Goal: Task Accomplishment & Management: Manage account settings

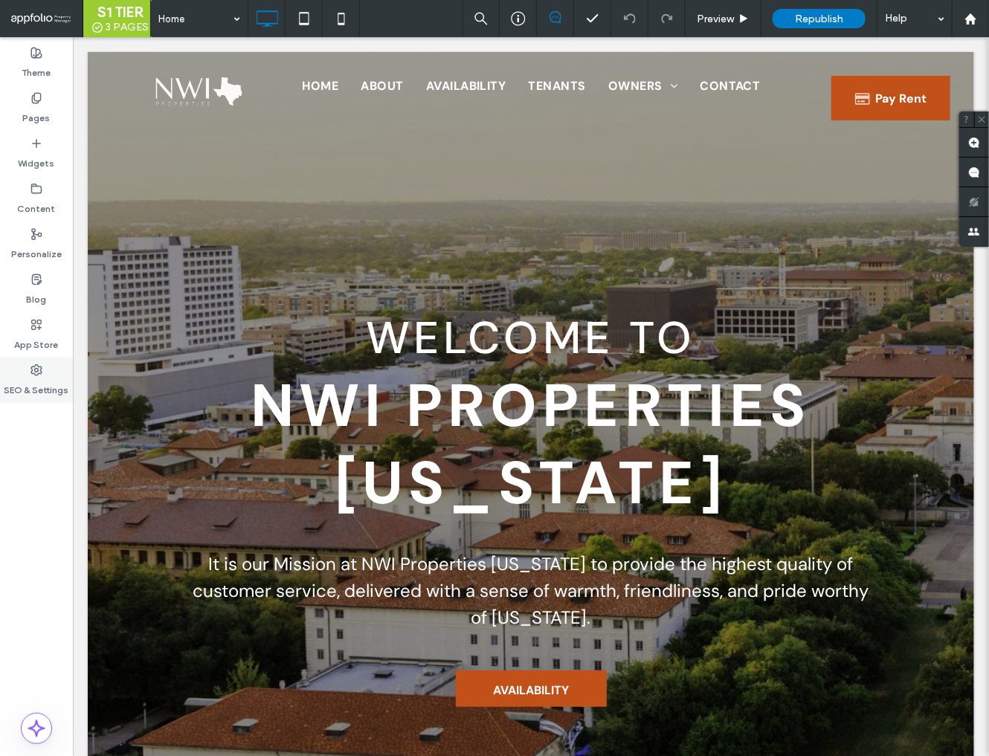
click at [36, 372] on icon at bounding box center [36, 370] width 12 height 12
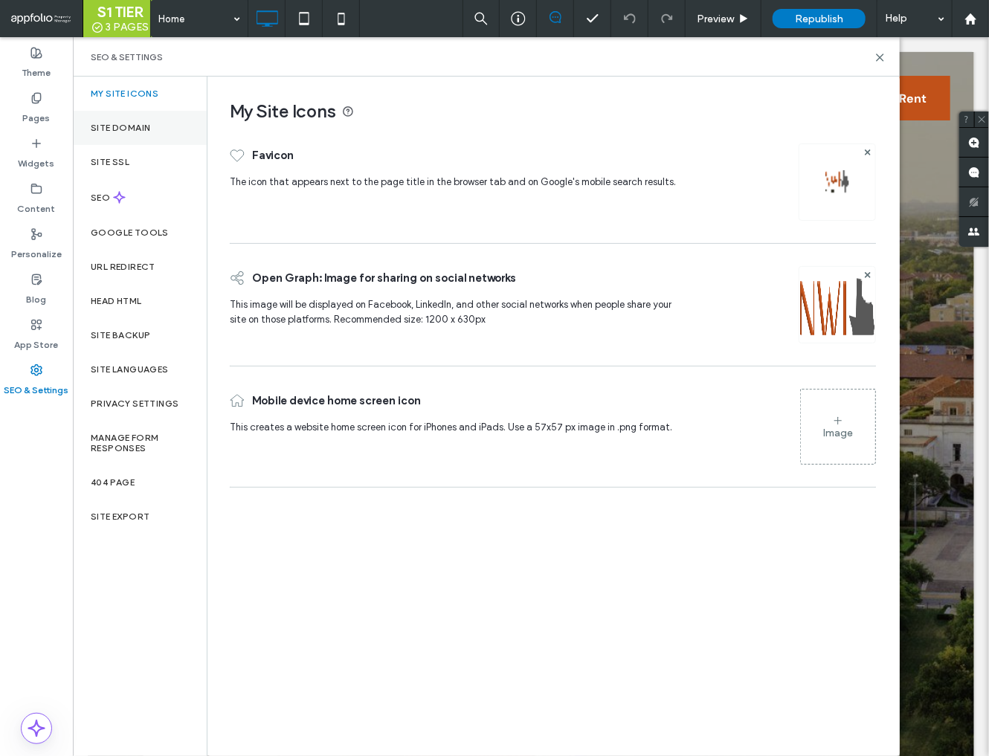
click at [142, 131] on label "Site Domain" at bounding box center [120, 128] width 59 height 10
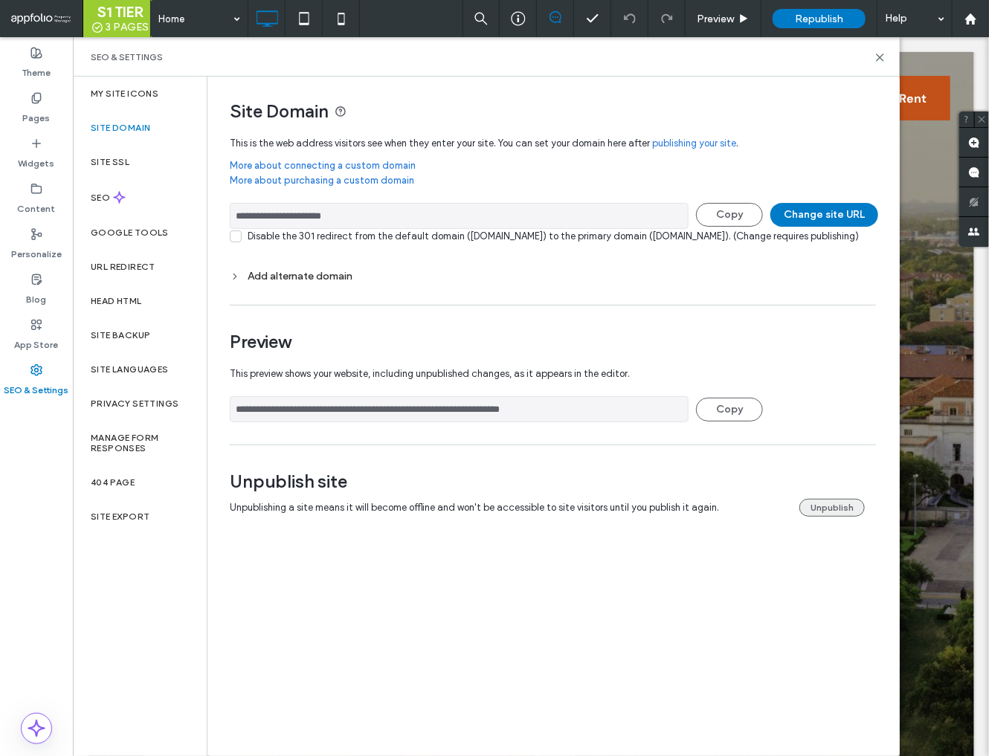
click at [838, 517] on button "Unpublish" at bounding box center [831, 508] width 65 height 18
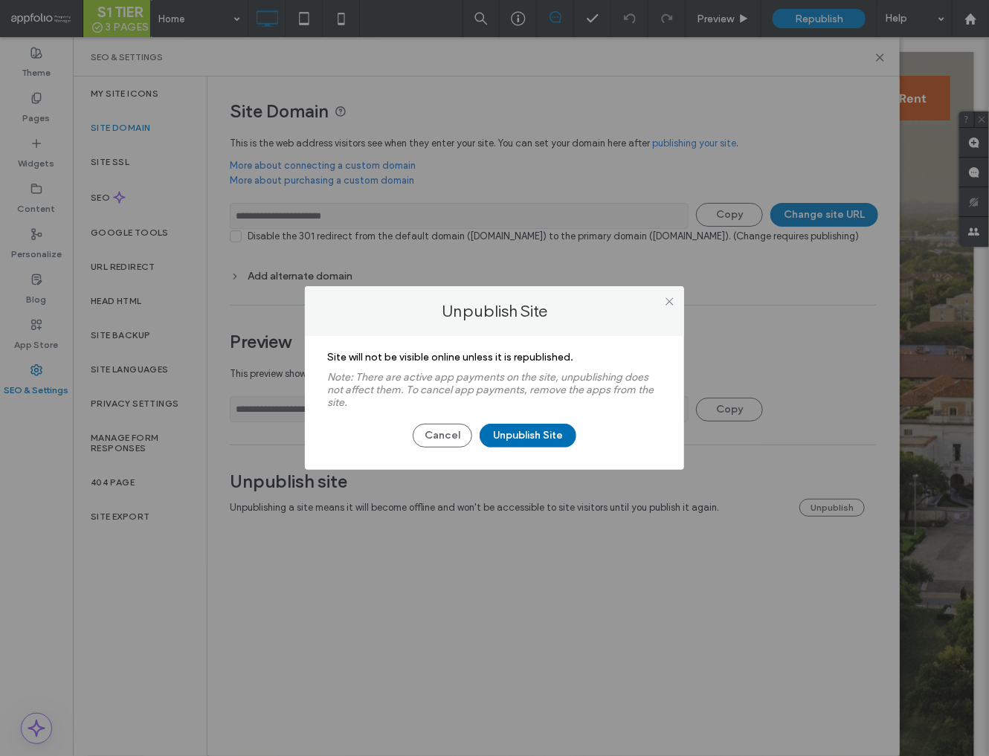
click at [551, 436] on button "Unpublish Site" at bounding box center [528, 436] width 97 height 24
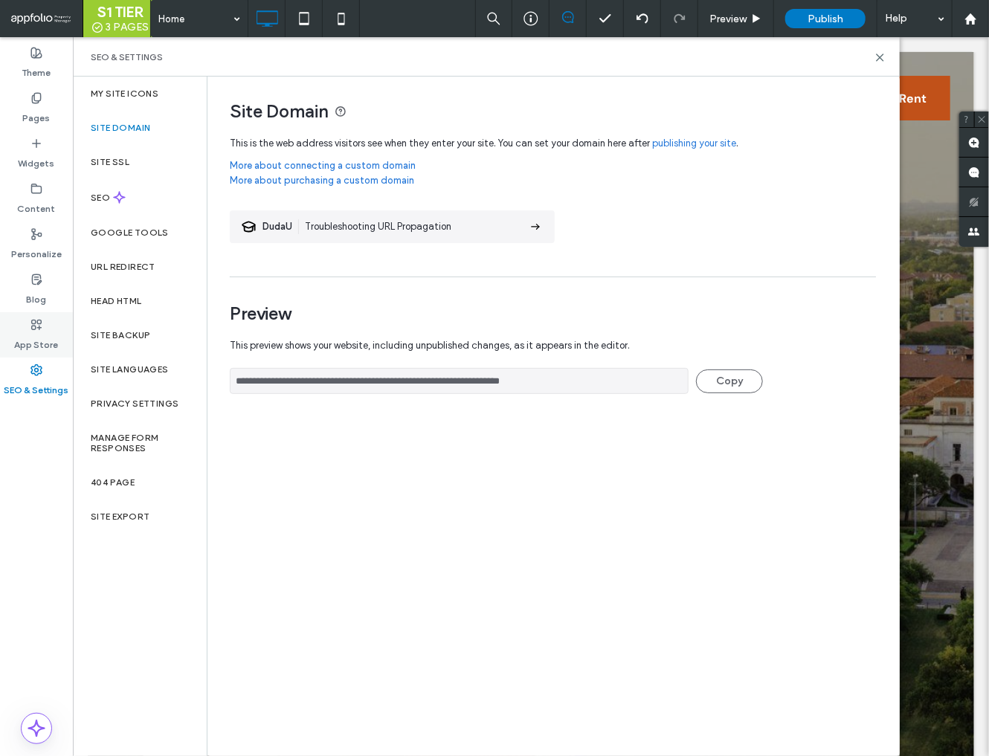
click at [36, 325] on icon at bounding box center [36, 325] width 12 height 12
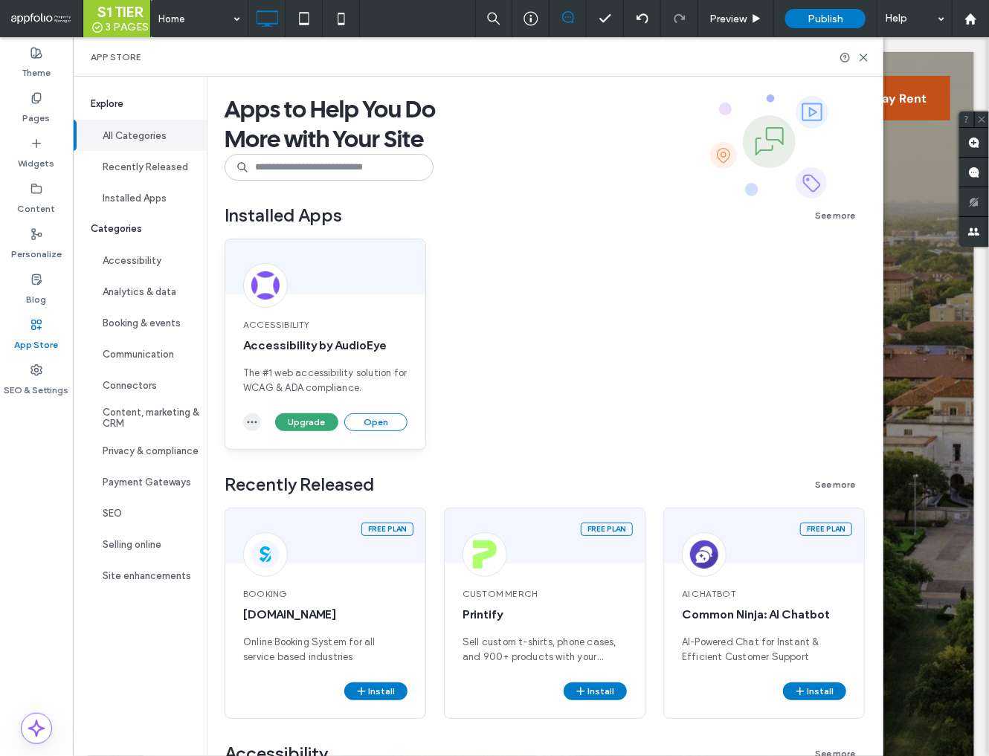
click at [251, 428] on span "button" at bounding box center [252, 422] width 18 height 18
click at [262, 455] on span "Uninstall app" at bounding box center [286, 458] width 61 height 15
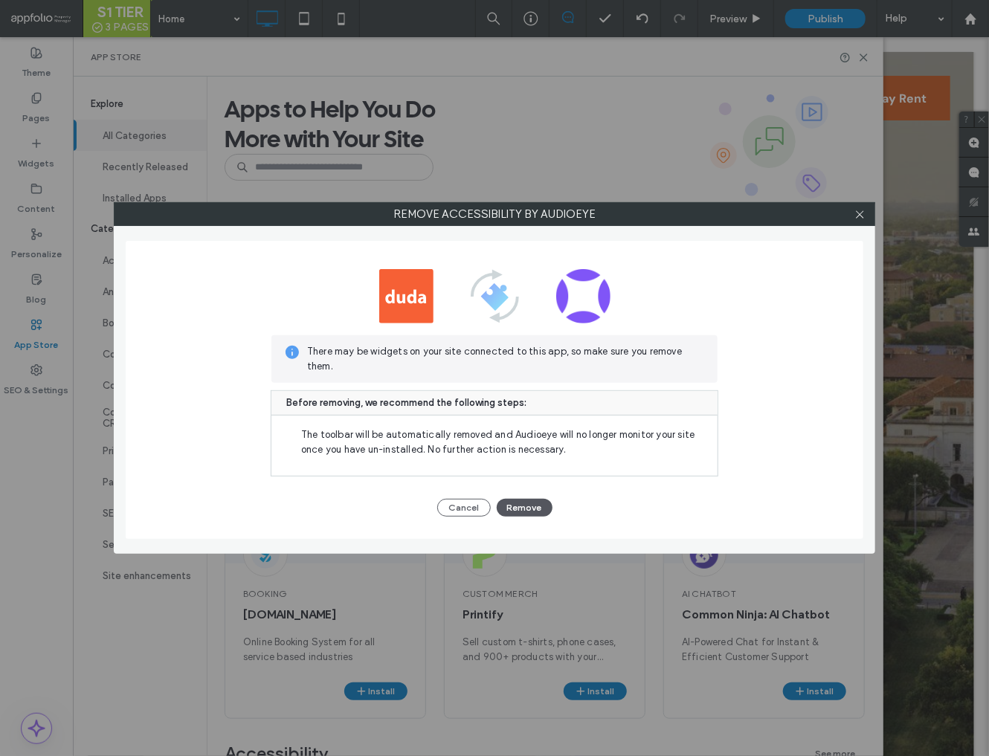
click at [516, 514] on button "Remove" at bounding box center [525, 508] width 56 height 18
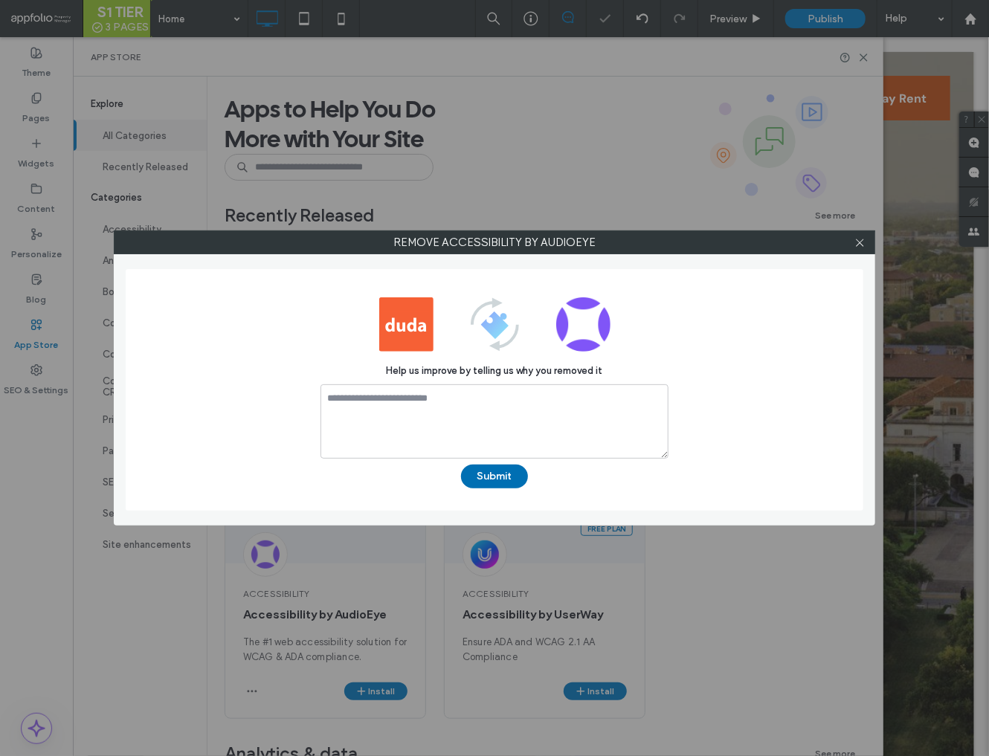
click at [500, 478] on button "Submit" at bounding box center [494, 477] width 67 height 24
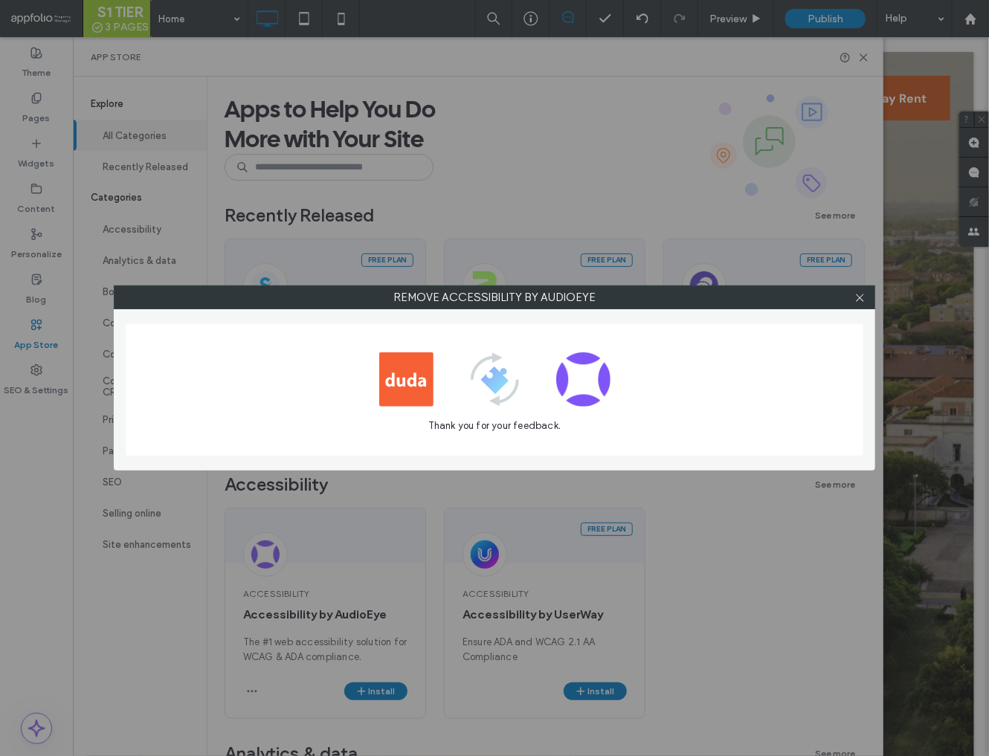
click at [973, 22] on div "Remove Accessibility by AudioEye Thank you for your feedback." at bounding box center [494, 378] width 989 height 756
click at [967, 23] on div "Remove Accessibility by AudioEye Thank you for your feedback." at bounding box center [494, 378] width 989 height 756
click at [863, 300] on icon at bounding box center [859, 297] width 11 height 11
